Goal: Complete application form

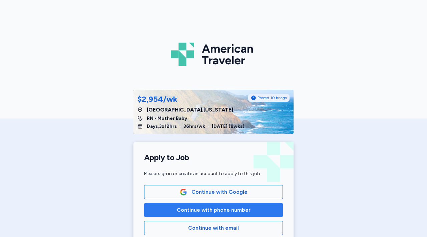
click at [202, 210] on span "Continue with phone number" at bounding box center [214, 210] width 74 height 8
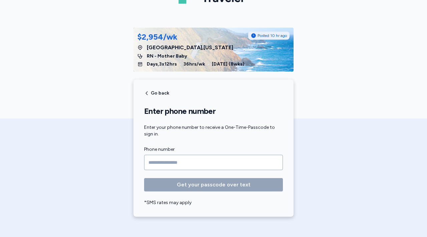
scroll to position [63, 0]
click at [153, 159] on input "Phone number" at bounding box center [213, 162] width 139 height 15
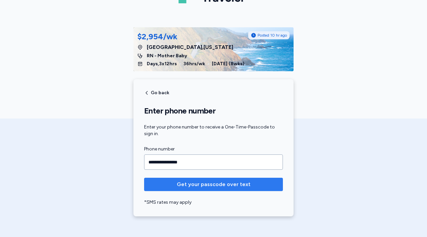
type input "**********"
click at [200, 185] on span "Get your passcode over text" at bounding box center [214, 185] width 74 height 8
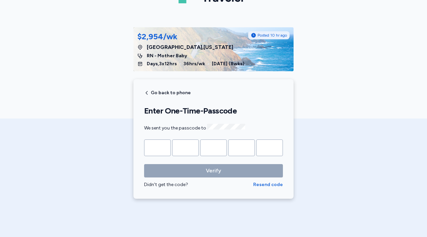
type input "*"
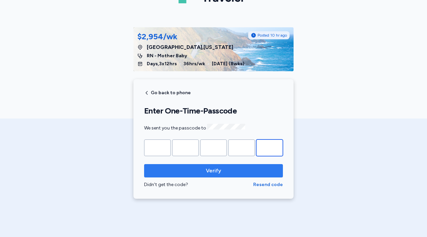
type input "*"
click at [215, 171] on span "Verify" at bounding box center [213, 171] width 15 height 8
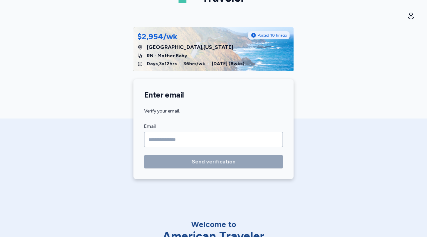
click at [189, 141] on input "Email" at bounding box center [213, 139] width 139 height 15
type input "*"
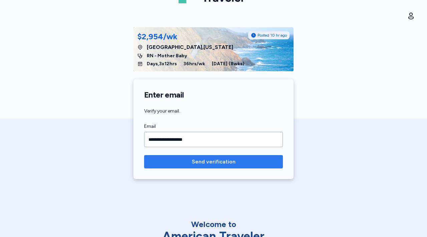
type input "**********"
click at [212, 159] on span "Send verification" at bounding box center [214, 162] width 44 height 8
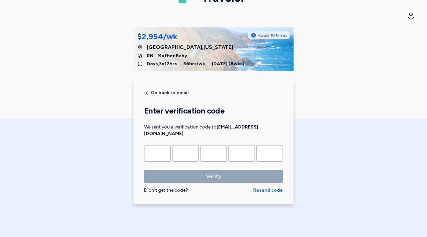
type input "*"
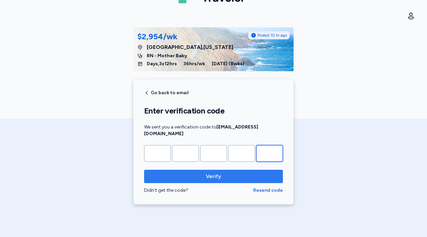
type input "*"
click at [217, 174] on button "Verify" at bounding box center [213, 176] width 139 height 13
